Goal: Transaction & Acquisition: Download file/media

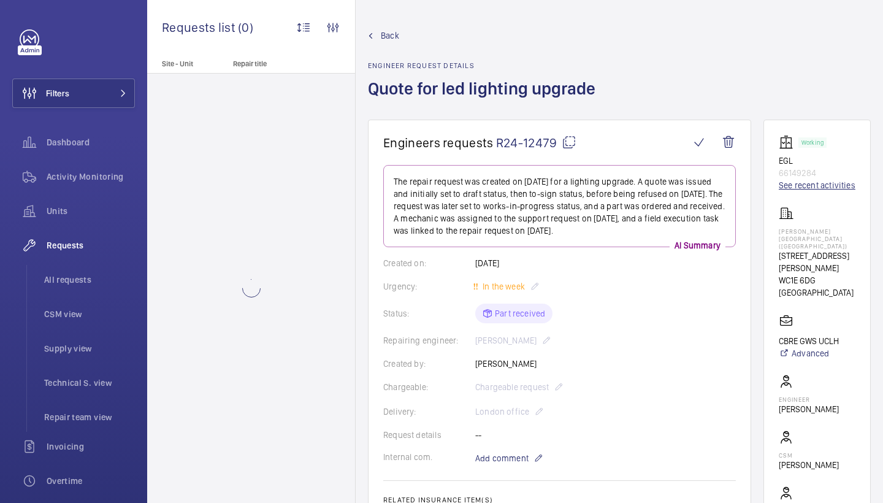
click at [792, 191] on link "See recent activities" at bounding box center [817, 185] width 77 height 12
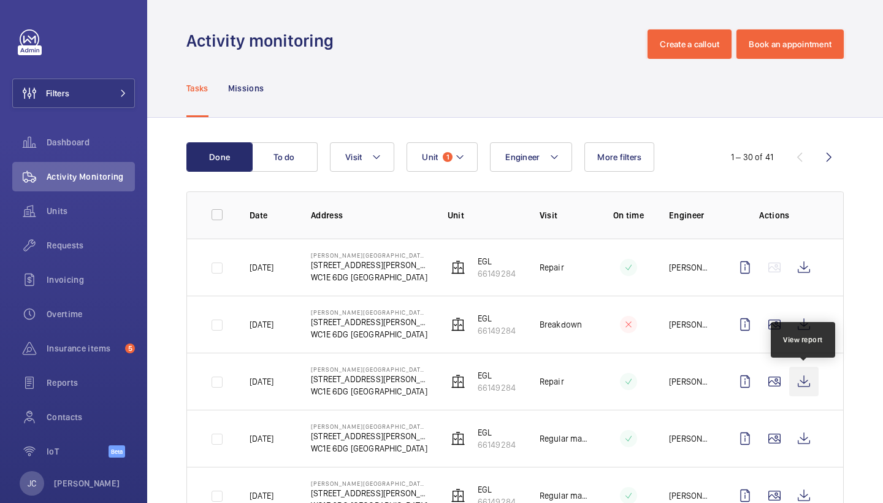
click at [808, 382] on wm-front-icon-button at bounding box center [803, 381] width 29 height 29
